Goal: Information Seeking & Learning: Understand process/instructions

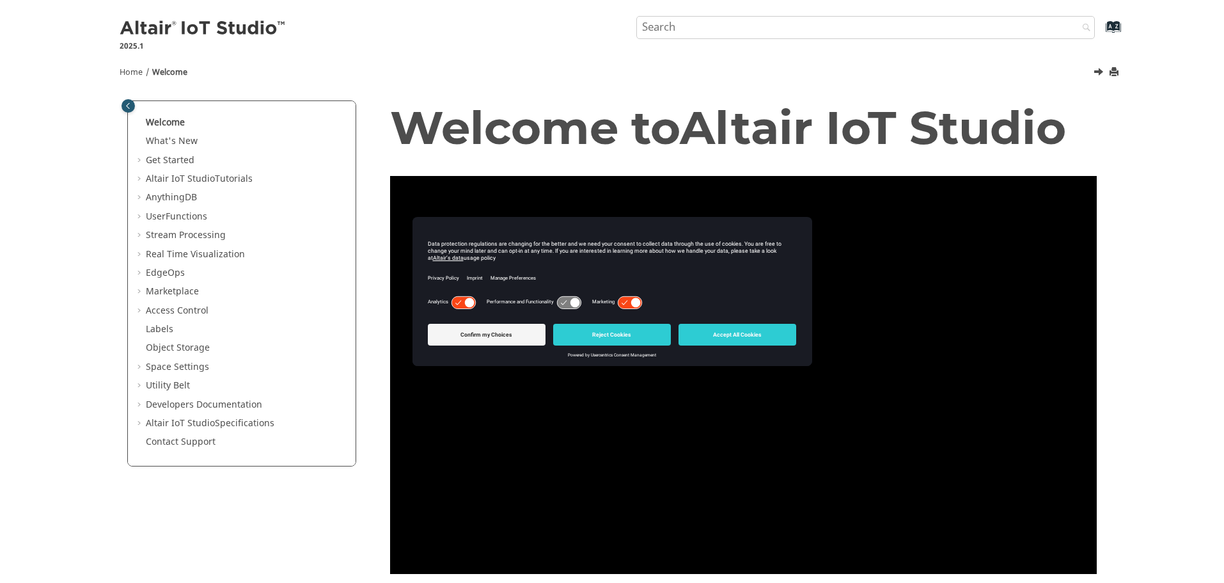
click at [717, 26] on input "Search query" at bounding box center [865, 27] width 459 height 23
click at [141, 273] on span "Table of Contents" at bounding box center [141, 273] width 10 height 13
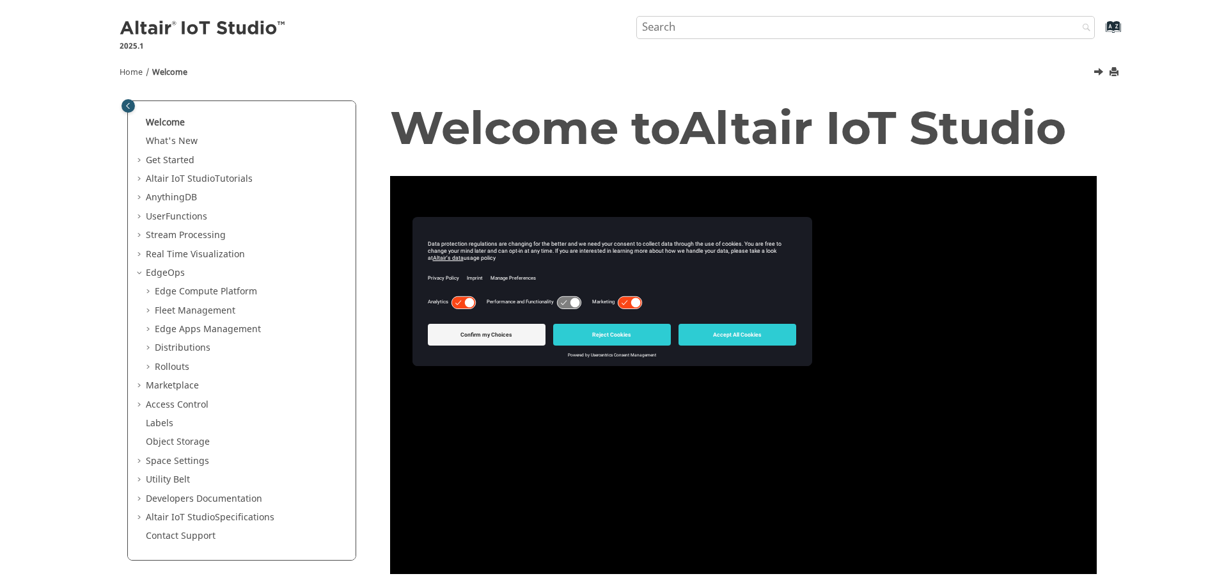
click at [145, 290] on span "Table of Contents" at bounding box center [150, 291] width 10 height 13
click at [778, 24] on input "Search query" at bounding box center [865, 27] width 459 height 23
type input "rules"
click at [1065, 16] on button "Search" at bounding box center [1083, 28] width 36 height 25
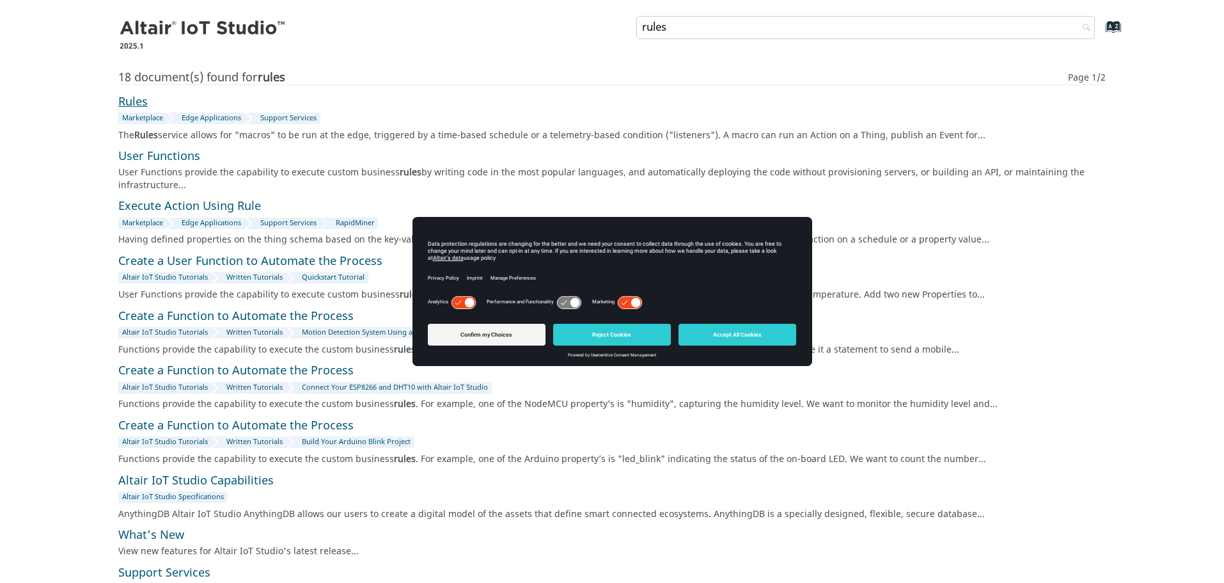
click at [138, 104] on link "Rules" at bounding box center [132, 101] width 29 height 17
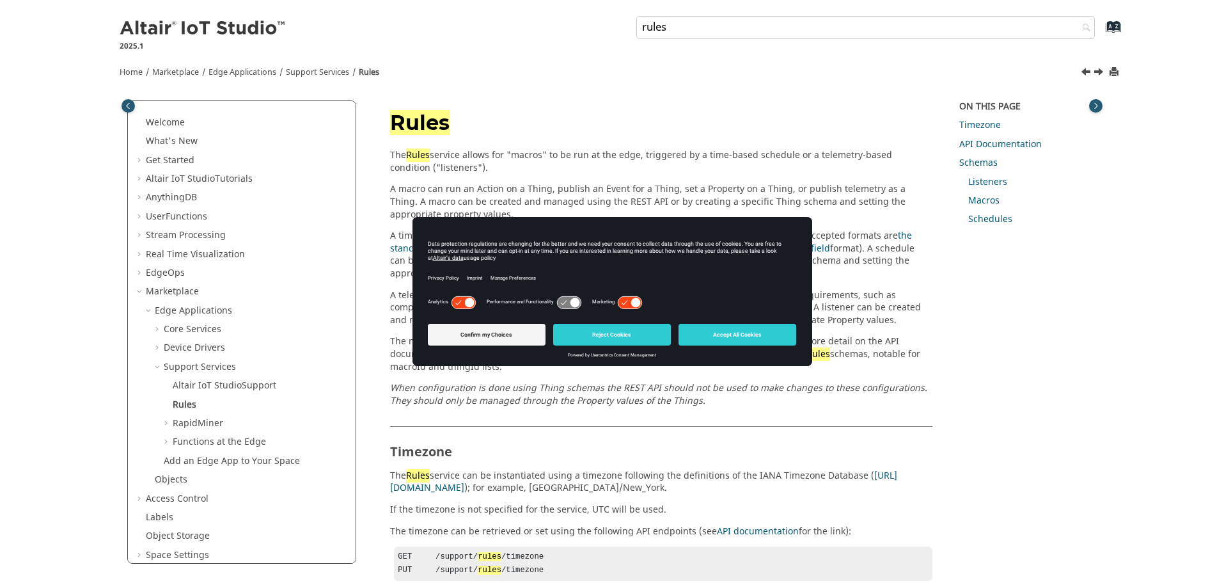
click at [457, 302] on icon at bounding box center [463, 302] width 24 height 12
click at [625, 301] on icon at bounding box center [625, 302] width 6 height 4
click at [560, 302] on icon at bounding box center [569, 302] width 24 height 12
click at [586, 337] on button "Reject Cookies" at bounding box center [612, 335] width 118 height 22
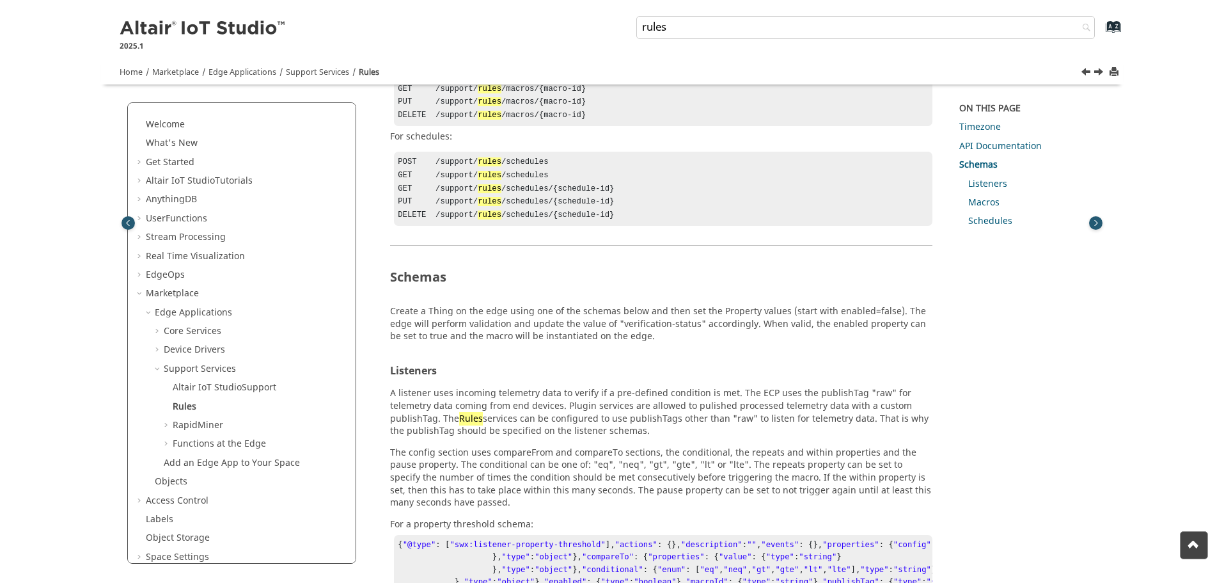
scroll to position [1151, 0]
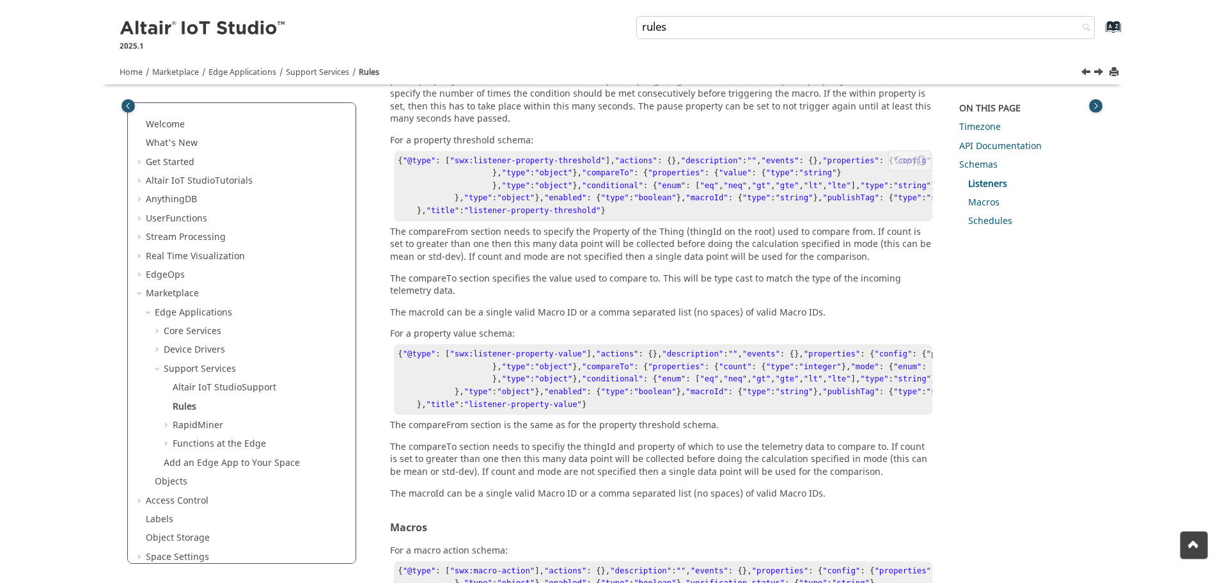
click at [1016, 165] on span ""compareFrom"" at bounding box center [1046, 160] width 61 height 9
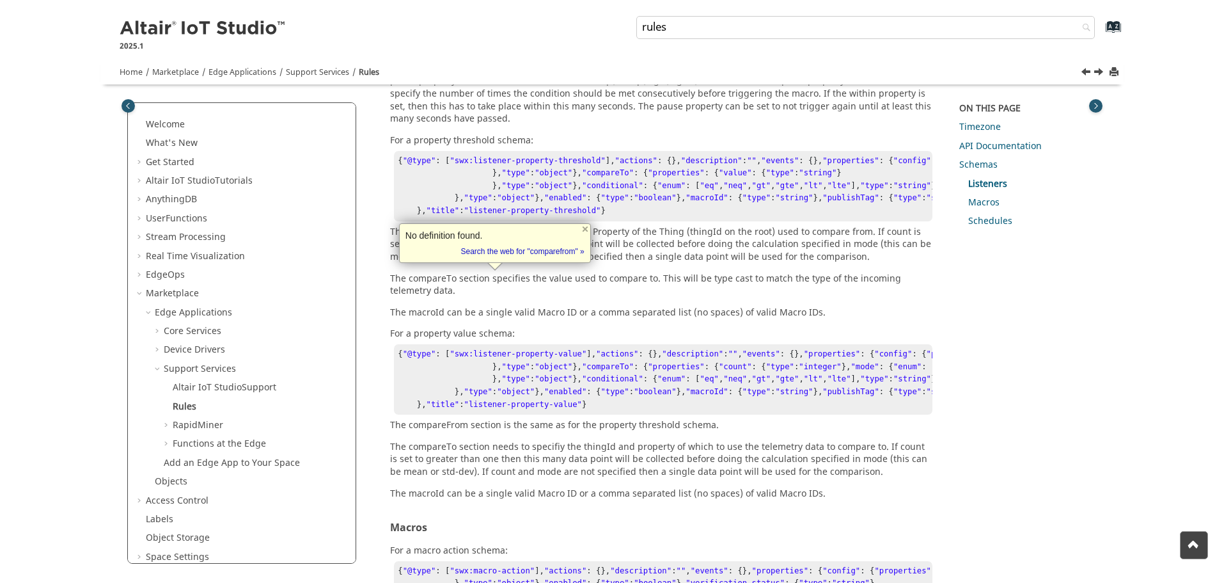
click at [408, 221] on pre "{ "@type" : [ "swx:listener-property-threshold" ], "actions" : {}, "description…" at bounding box center [663, 186] width 538 height 70
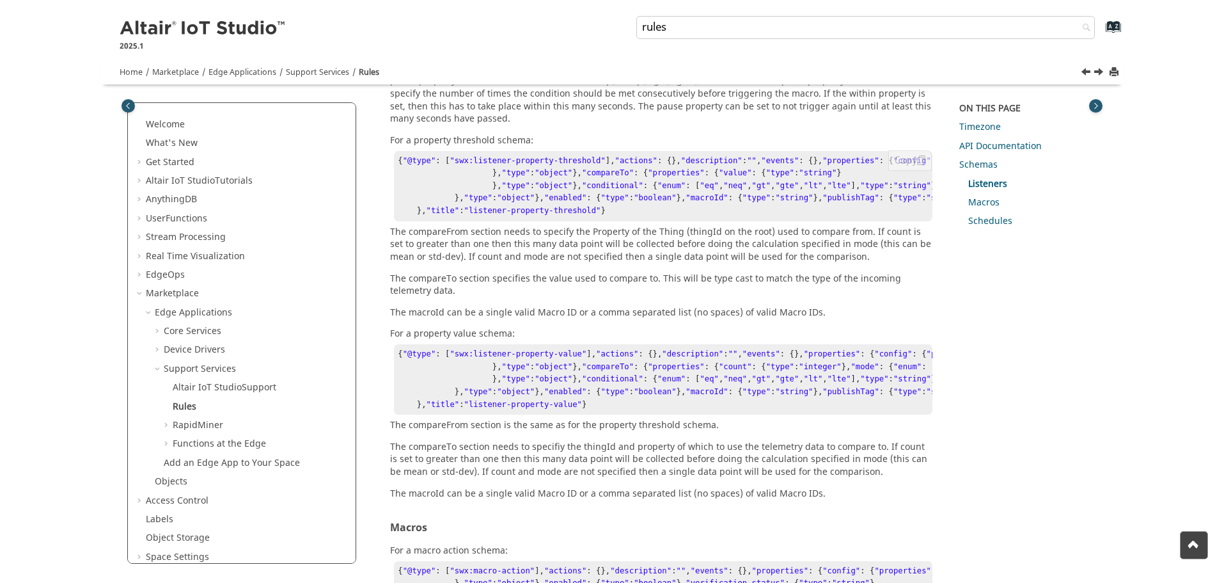
scroll to position [128, 0]
drag, startPoint x: 529, startPoint y: 411, endPoint x: 598, endPoint y: 411, distance: 68.4
click at [598, 221] on pre "{ "@type" : [ "swx:listener-property-threshold" ], "actions" : {}, "description…" at bounding box center [663, 186] width 538 height 70
click at [597, 221] on pre "{ "@type" : [ "swx:listener-property-threshold" ], "actions" : {}, "description…" at bounding box center [663, 186] width 538 height 70
drag, startPoint x: 488, startPoint y: 384, endPoint x: 595, endPoint y: 411, distance: 110.1
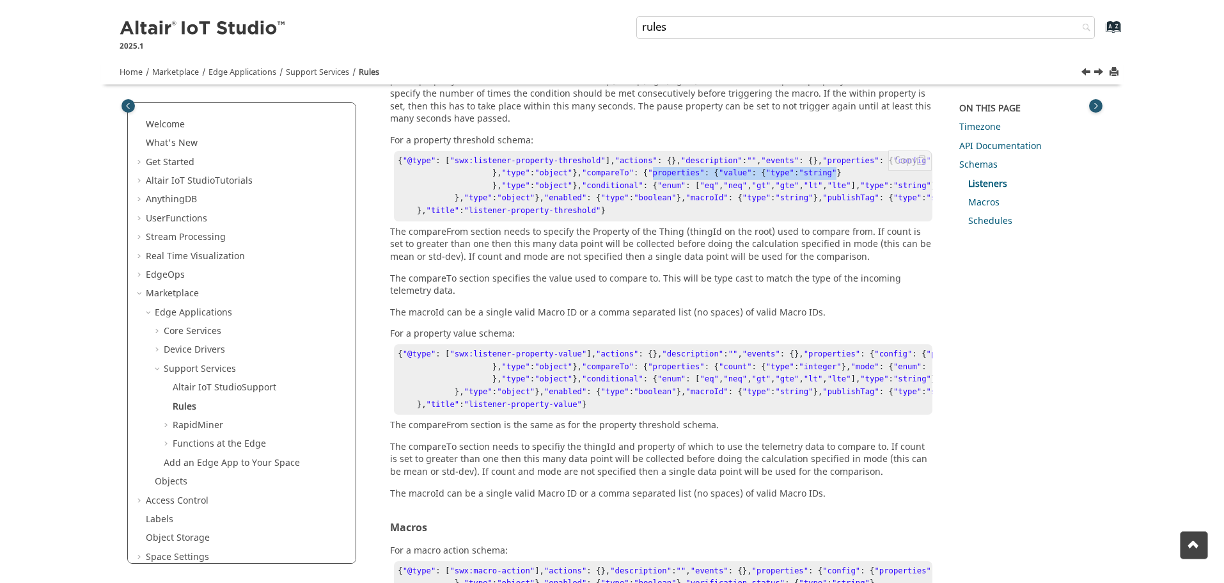
click at [595, 221] on pre "{ "@type" : [ "swx:listener-property-threshold" ], "actions" : {}, "description…" at bounding box center [663, 186] width 538 height 70
drag, startPoint x: 485, startPoint y: 384, endPoint x: 560, endPoint y: 382, distance: 74.8
click at [560, 221] on pre "{ "@type" : [ "swx:listener-property-threshold" ], "actions" : {}, "description…" at bounding box center [663, 186] width 538 height 70
drag, startPoint x: 464, startPoint y: 304, endPoint x: 551, endPoint y: 382, distance: 116.4
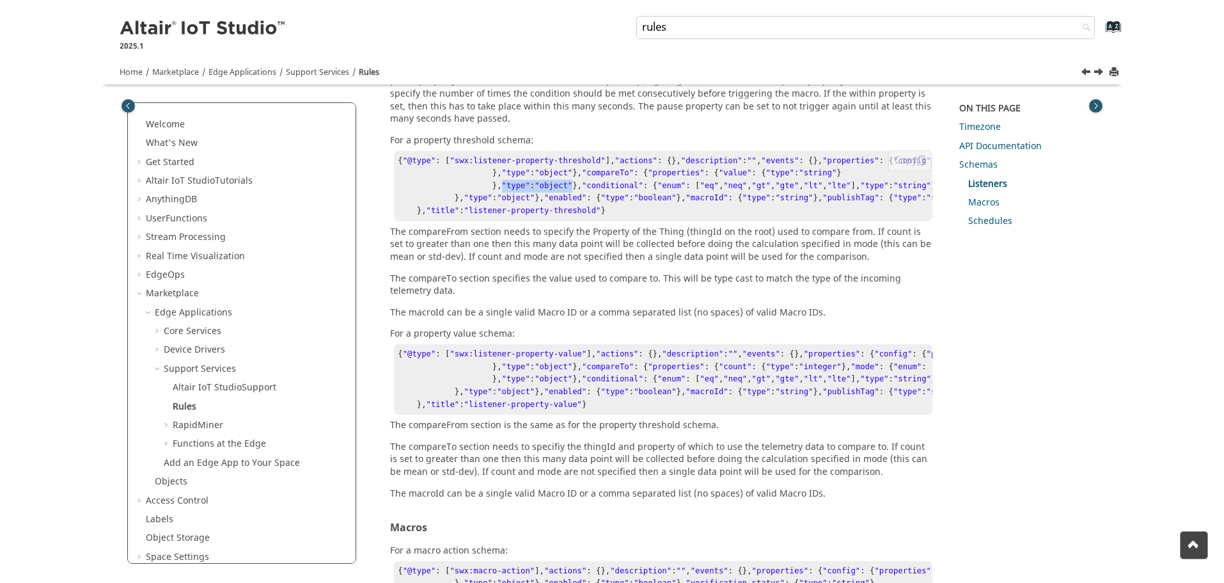
click at [551, 221] on pre "{ "@type" : [ "swx:listener-property-threshold" ], "actions" : {}, "description…" at bounding box center [663, 186] width 538 height 70
click at [492, 221] on pre "{ "@type" : [ "swx:listener-property-threshold" ], "actions" : {}, "description…" at bounding box center [663, 186] width 538 height 70
drag, startPoint x: 484, startPoint y: 396, endPoint x: 466, endPoint y: 305, distance: 92.7
click at [466, 221] on pre "{ "@type" : [ "swx:listener-property-threshold" ], "actions" : {}, "description…" at bounding box center [663, 186] width 538 height 70
copy pre ""compareTo" : { "properties" : { "value" : { "type" : "string" } }, "type" : "o…"
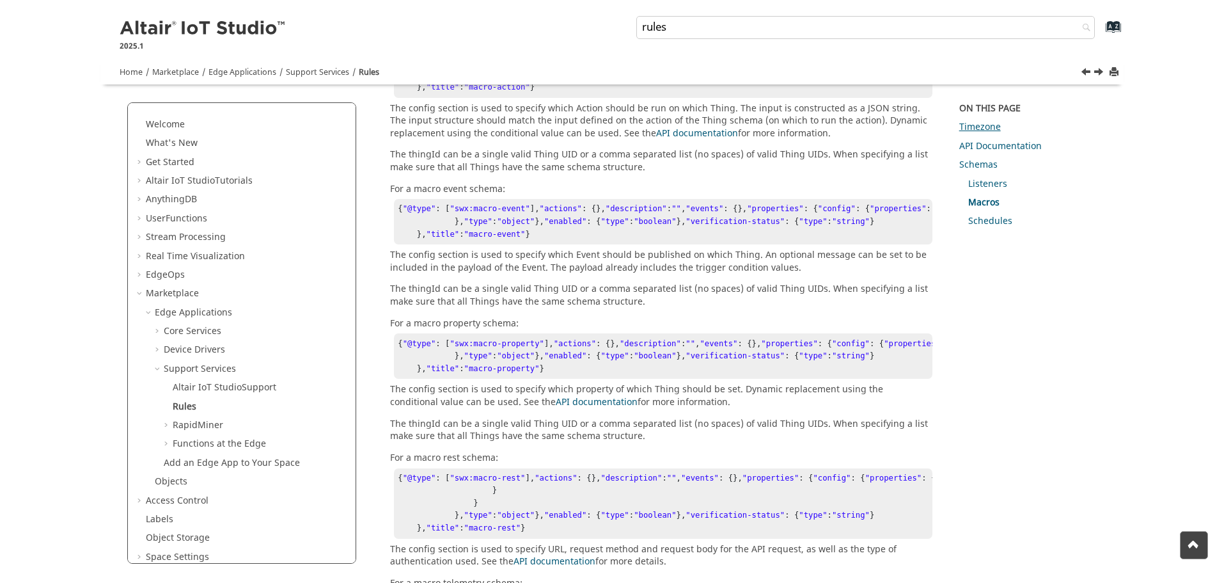
scroll to position [1447, 0]
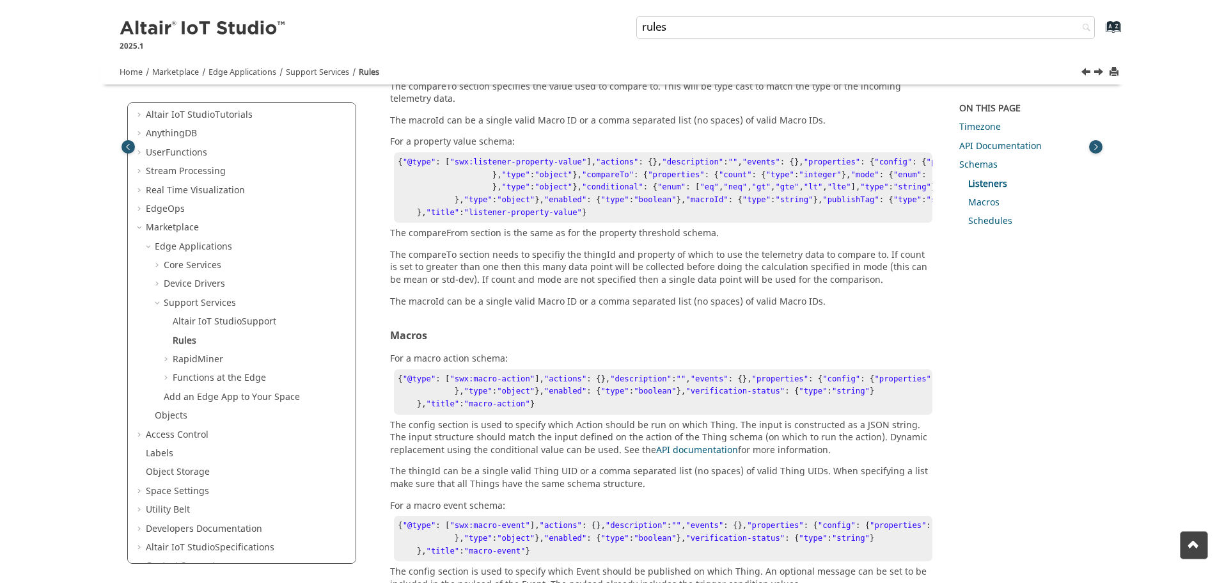
scroll to position [1599, 0]
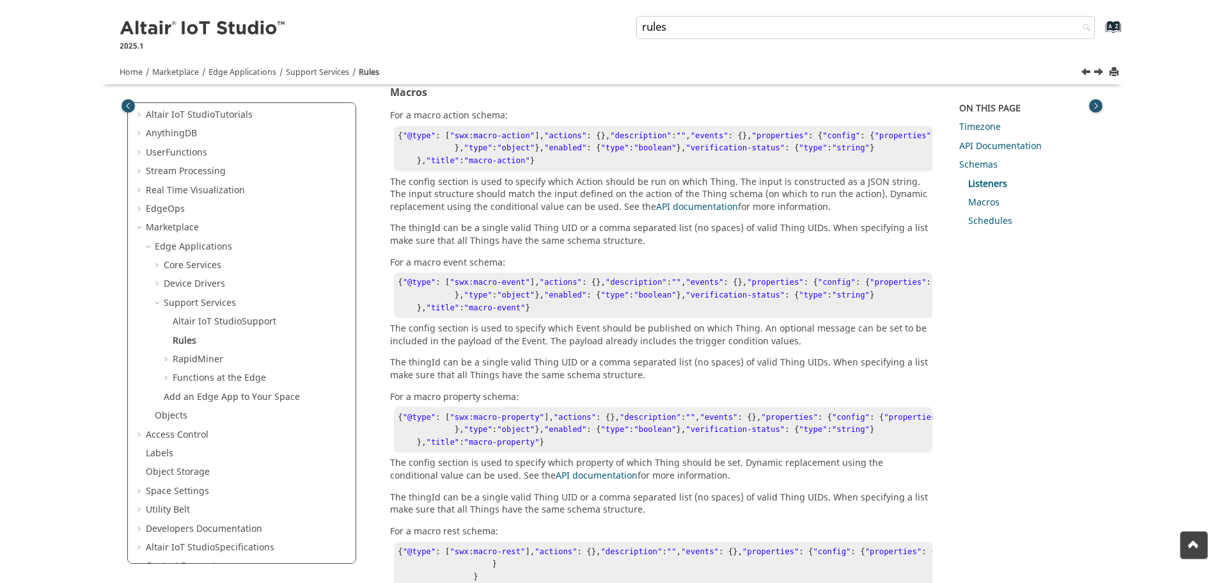
scroll to position [1581, 0]
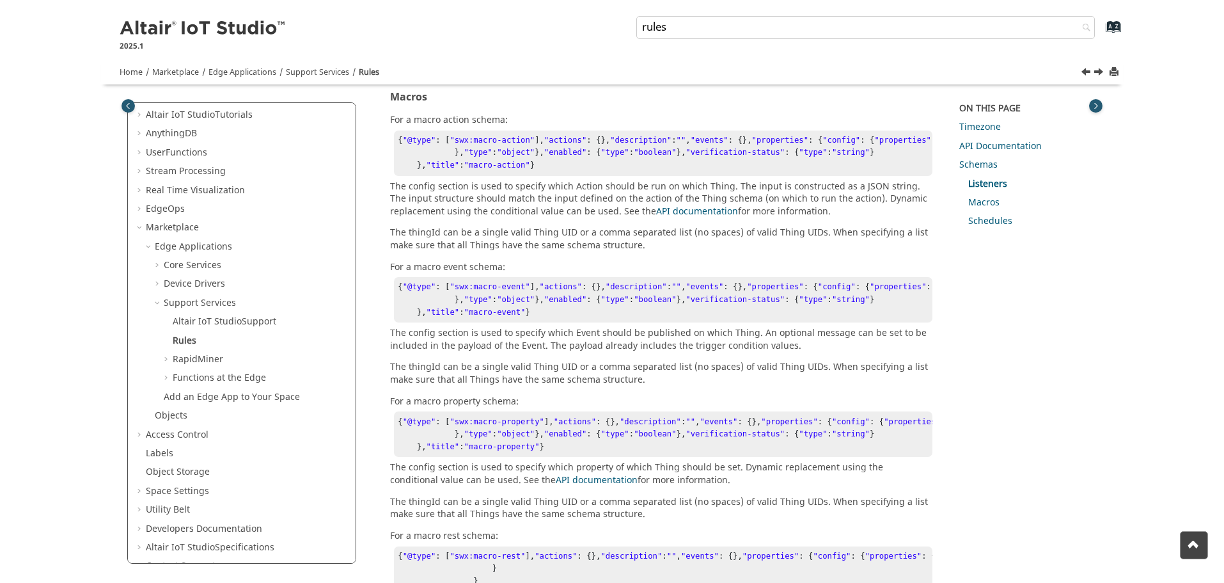
drag, startPoint x: 410, startPoint y: 380, endPoint x: 399, endPoint y: 224, distance: 156.4
copy pre "{ "@type" : [ "swx:listener-property-value" ], "actions" : {}, "description" : …"
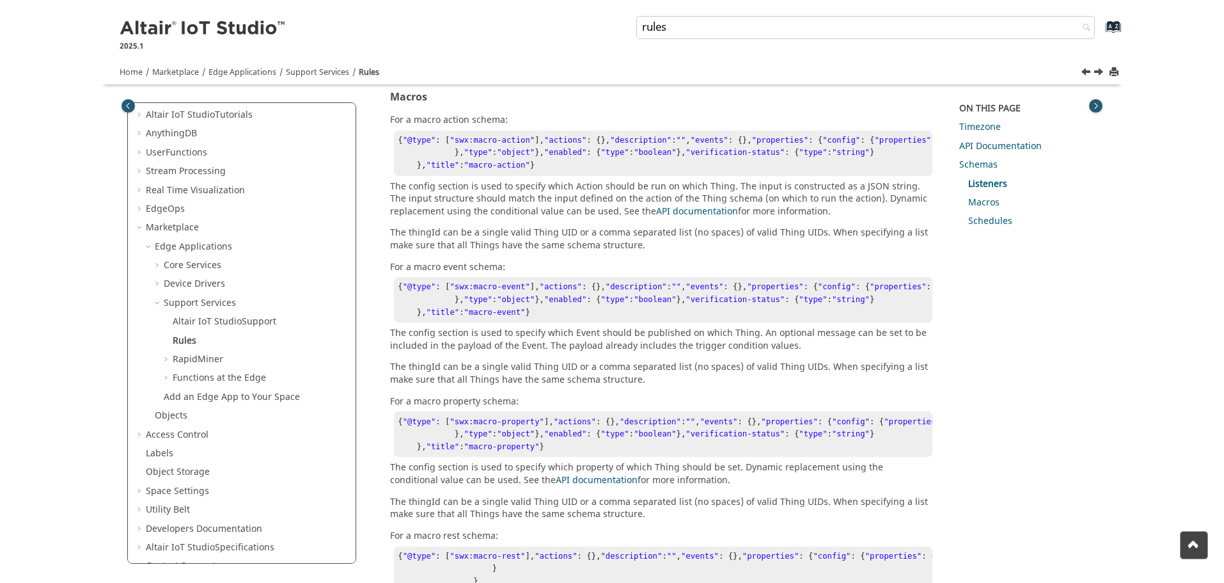
drag, startPoint x: 558, startPoint y: 354, endPoint x: 571, endPoint y: 356, distance: 13.6
drag, startPoint x: 514, startPoint y: 380, endPoint x: 596, endPoint y: 506, distance: 150.8
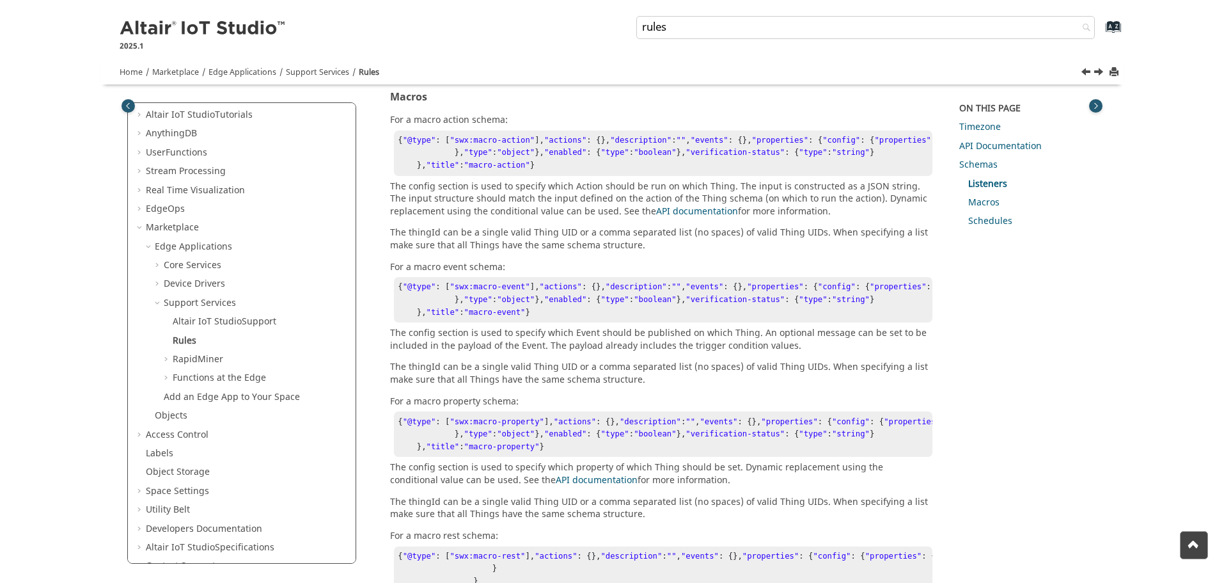
scroll to position [384, 0]
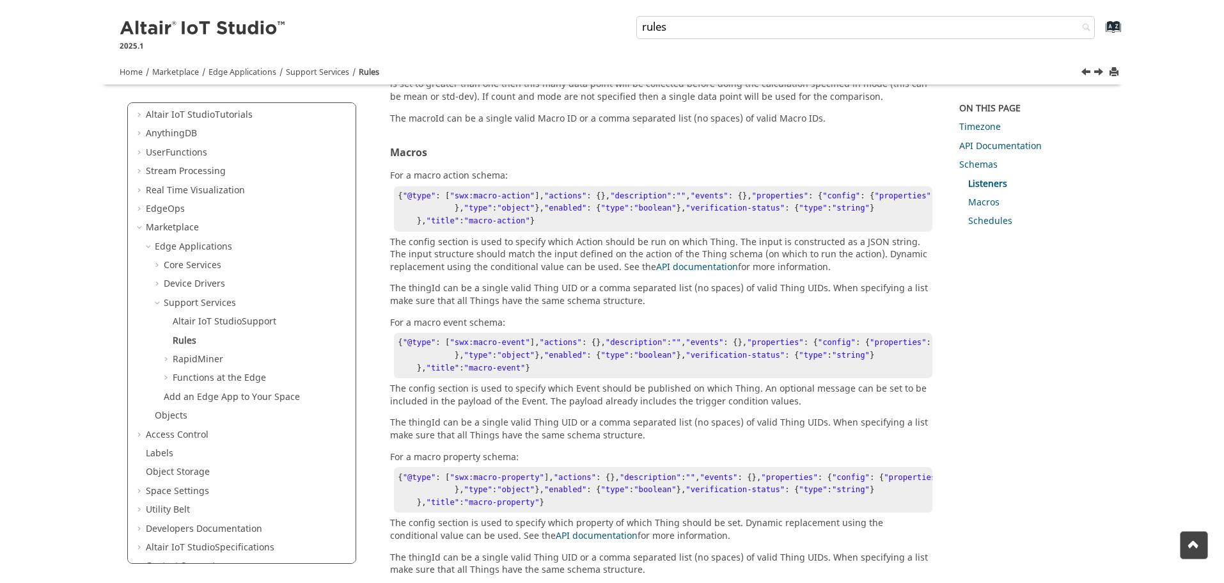
scroll to position [1453, 0]
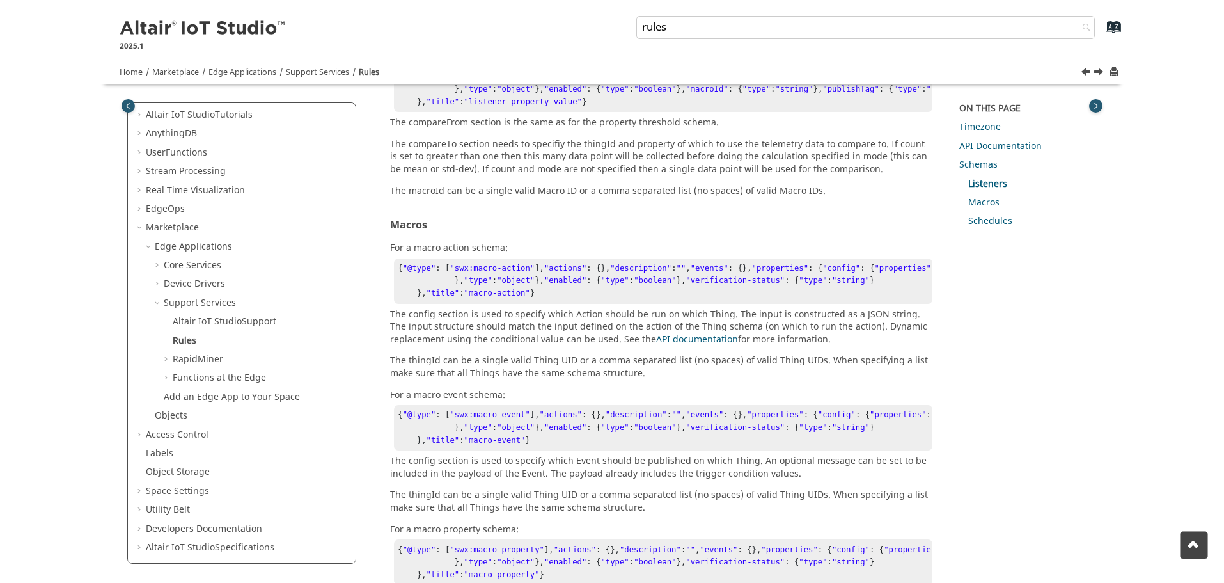
drag, startPoint x: 395, startPoint y: 309, endPoint x: 808, endPoint y: 312, distance: 413.7
click at [808, 17] on p "The macroId can be a single valid Macro ID or a comma separated list (no spaces…" at bounding box center [661, 10] width 542 height 13
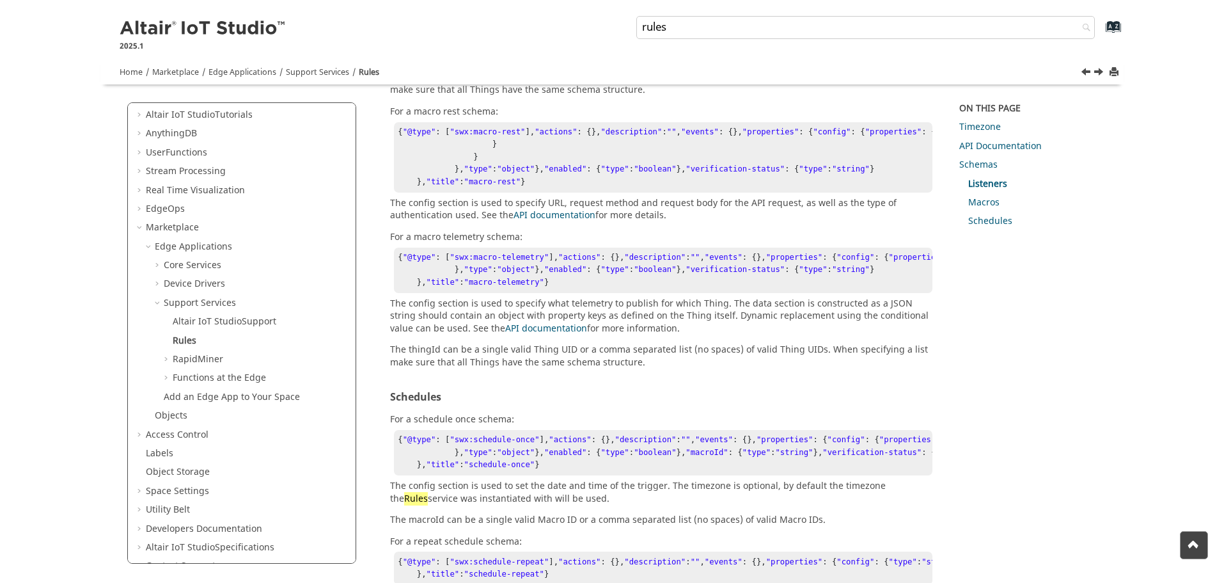
scroll to position [2029, 0]
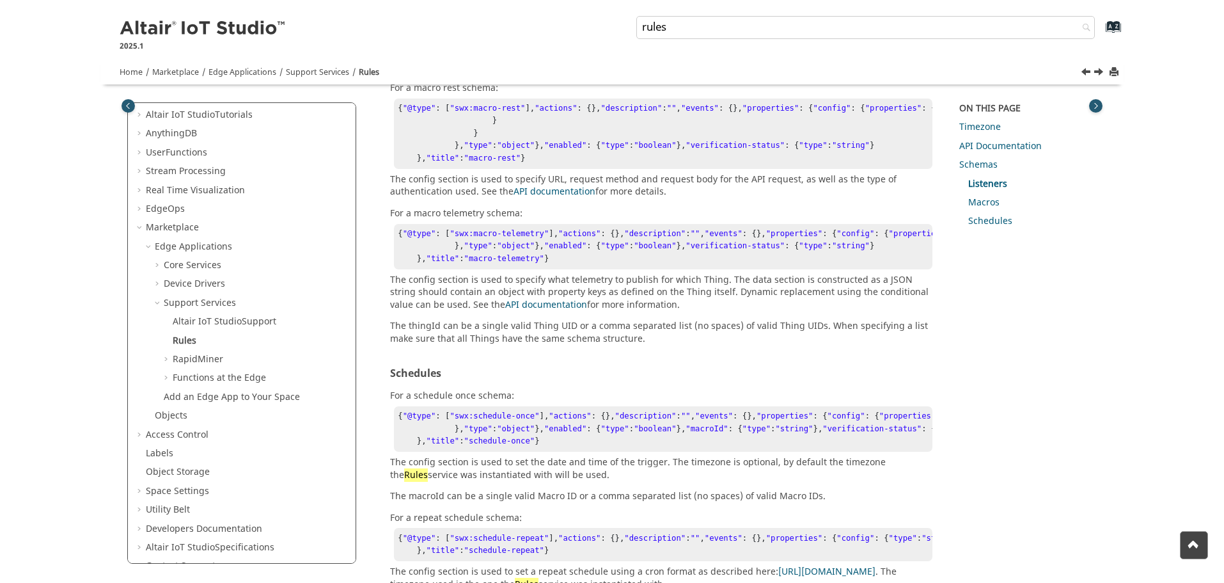
drag, startPoint x: 429, startPoint y: 168, endPoint x: 606, endPoint y: 230, distance: 187.1
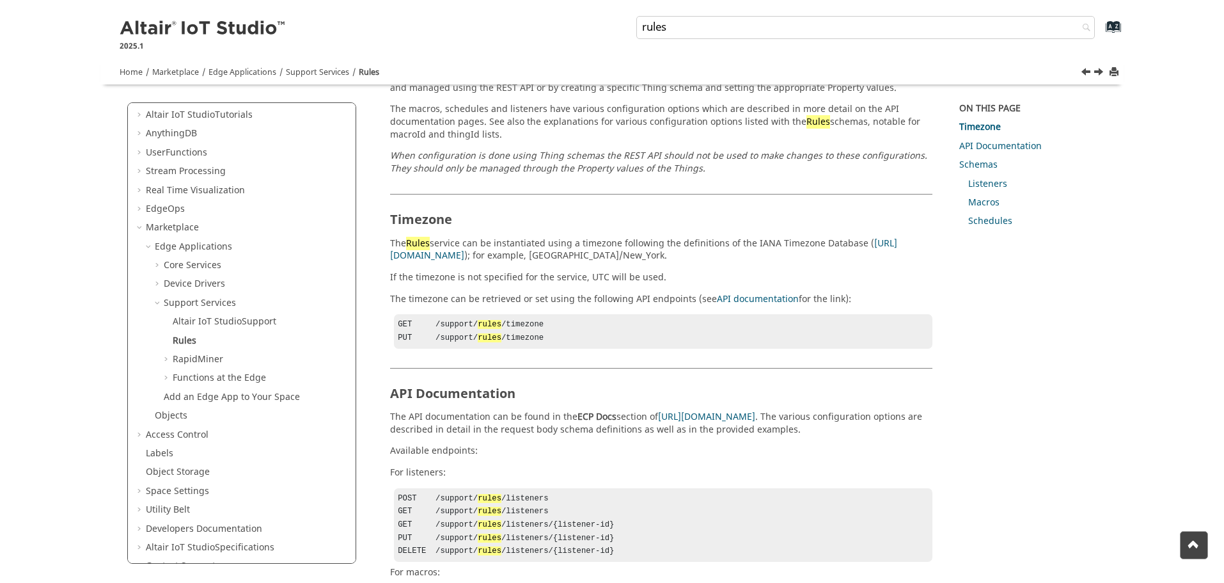
scroll to position [0, 0]
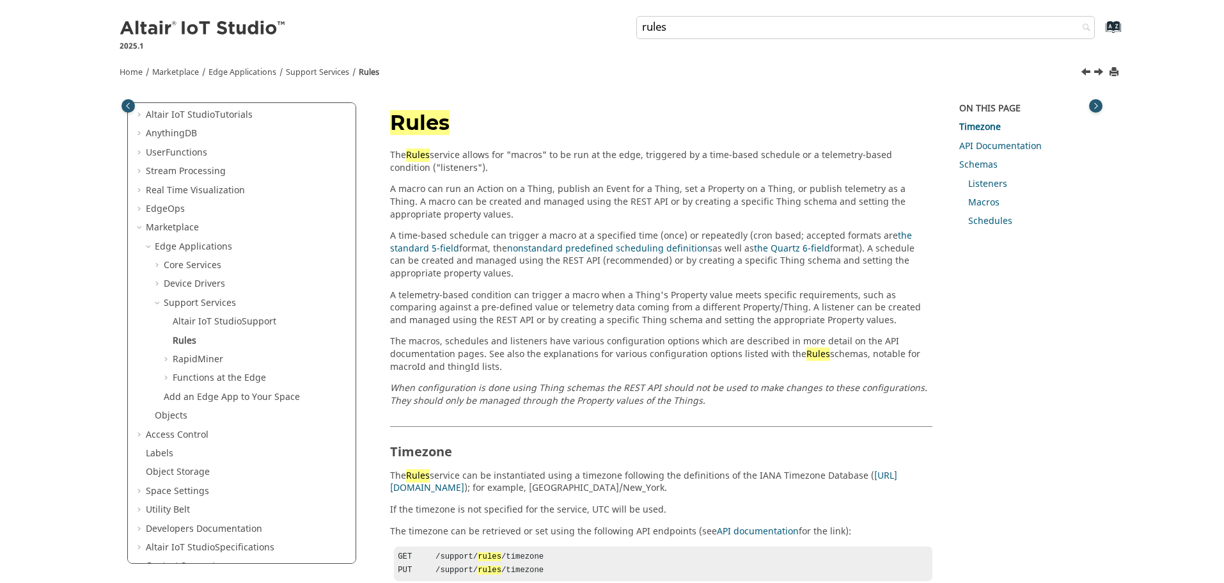
click at [865, 224] on section "The Rules service allows for "macros" to be run at the edge, triggered by a tim…" at bounding box center [661, 278] width 542 height 258
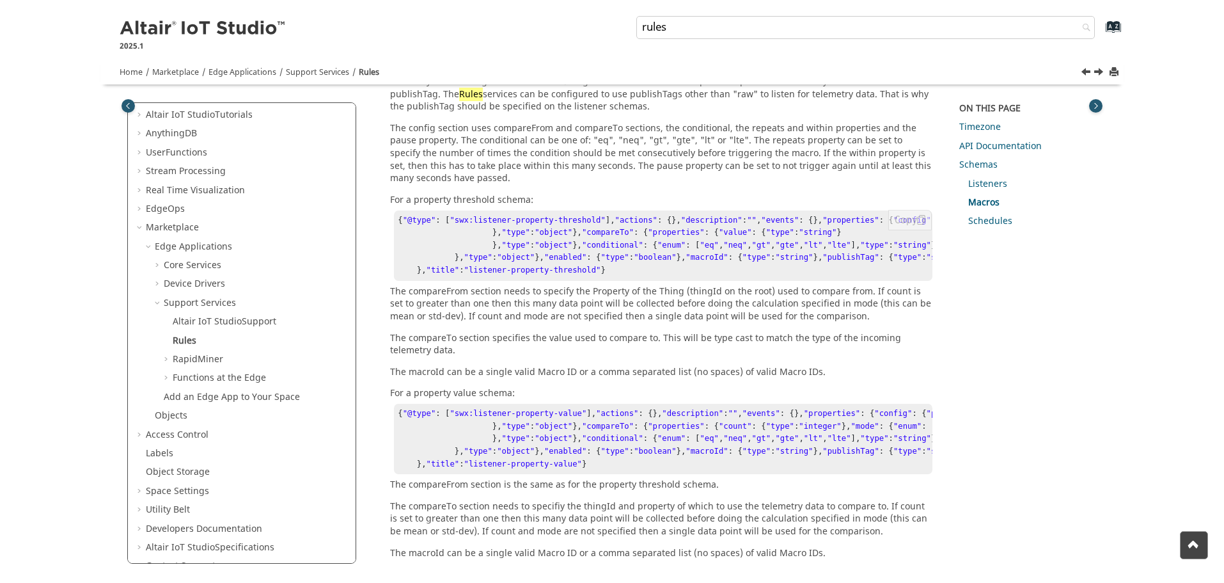
scroll to position [128, 0]
drag, startPoint x: 492, startPoint y: 441, endPoint x: 572, endPoint y: 475, distance: 86.5
click at [572, 281] on pre "{ "@type" : [ "swx:listener-property-threshold" ], "actions" : {}, "description…" at bounding box center [663, 245] width 538 height 70
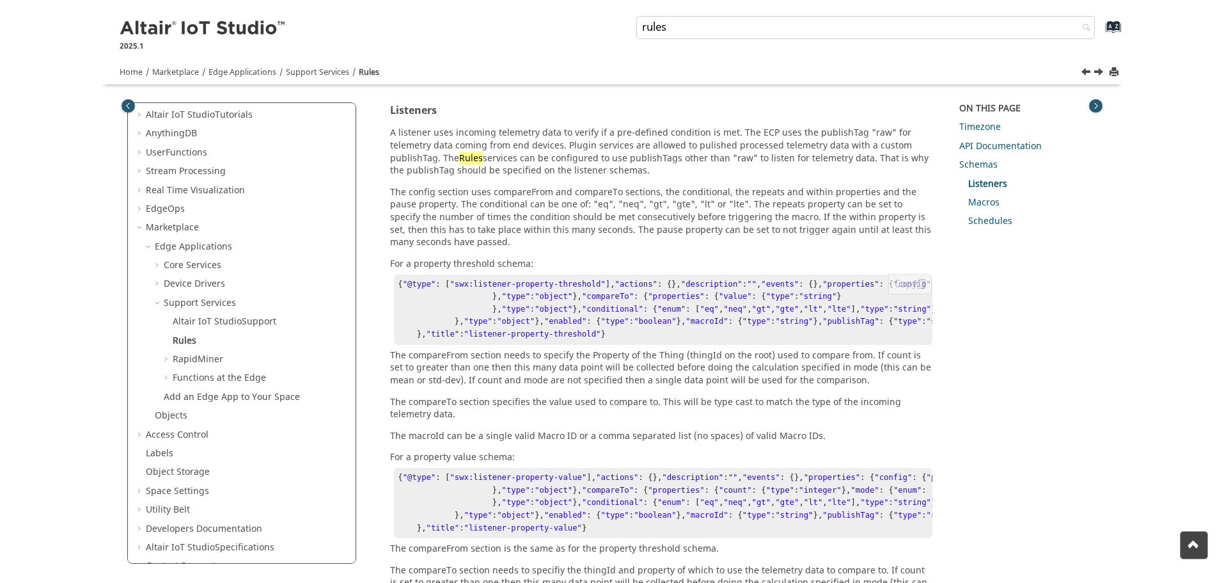
scroll to position [64, 0]
drag, startPoint x: 503, startPoint y: 354, endPoint x: 572, endPoint y: 357, distance: 68.5
click at [572, 345] on pre "{ "@type" : [ "swx:listener-property-threshold" ], "actions" : {}, "description…" at bounding box center [663, 309] width 538 height 70
drag, startPoint x: 506, startPoint y: 401, endPoint x: 561, endPoint y: 437, distance: 65.6
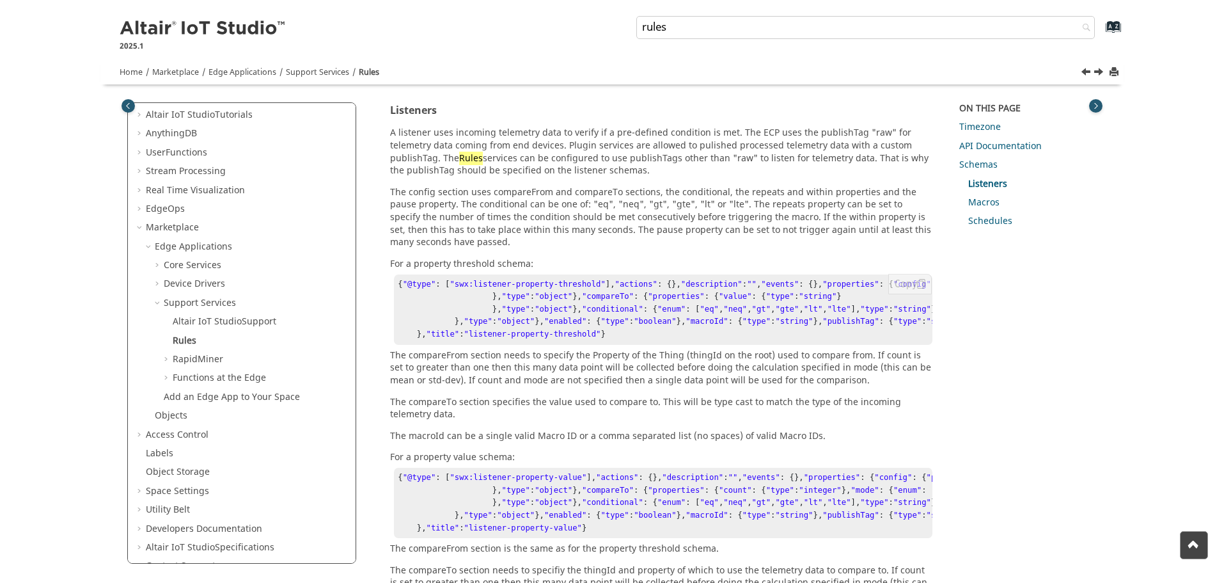
click at [561, 345] on pre "{ "@type" : [ "swx:listener-property-threshold" ], "actions" : {}, "description…" at bounding box center [663, 309] width 538 height 70
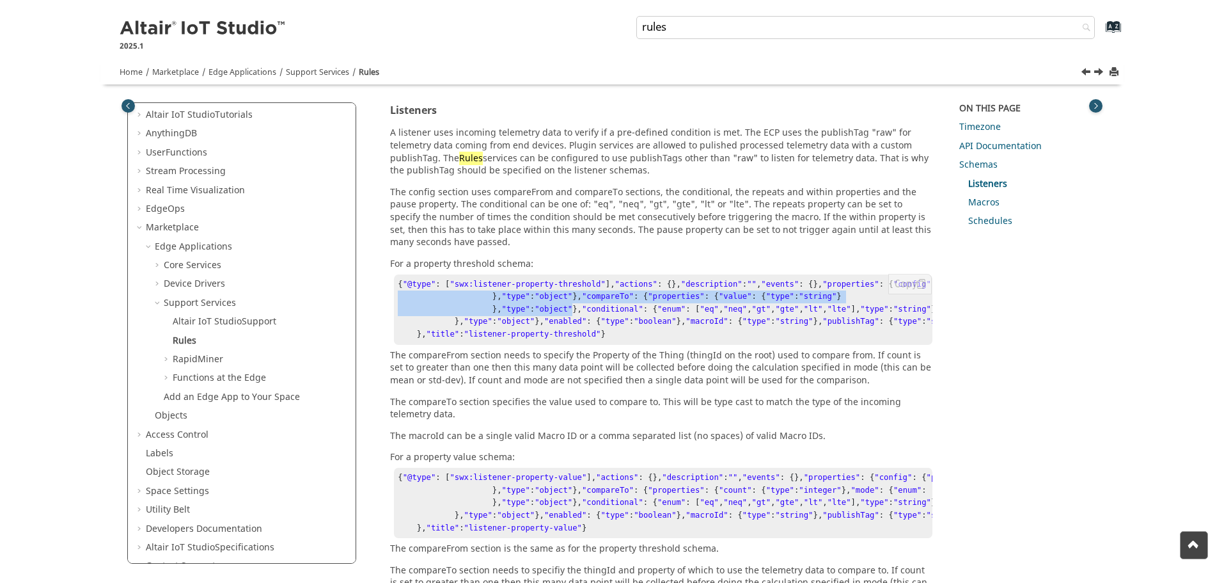
drag, startPoint x: 554, startPoint y: 435, endPoint x: 578, endPoint y: 437, distance: 24.4
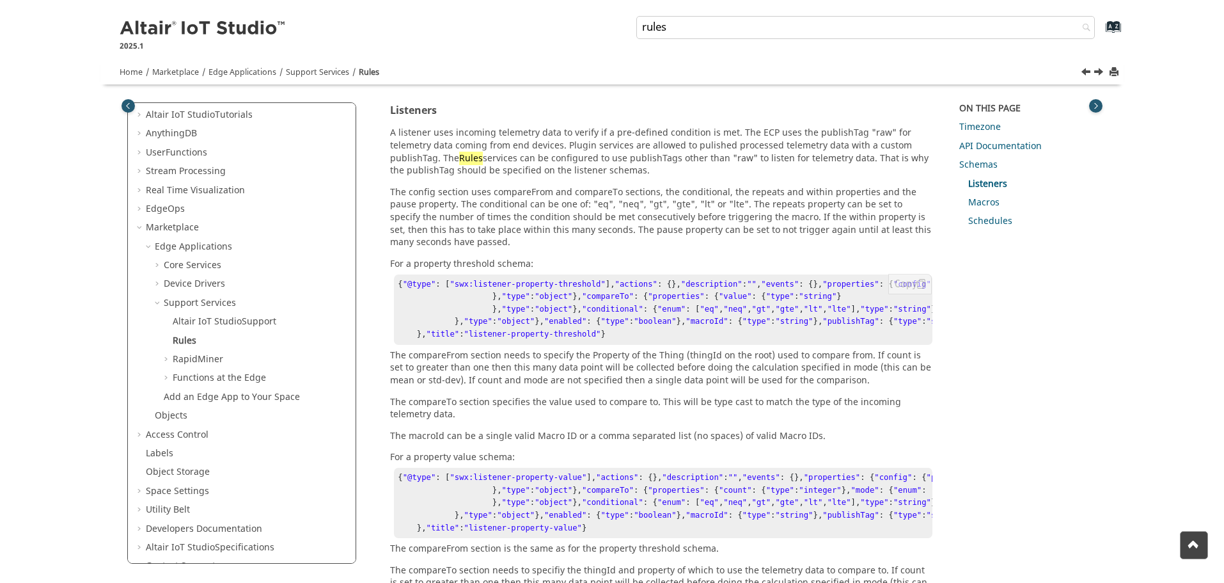
scroll to position [320, 0]
